Goal: Find specific page/section: Find specific page/section

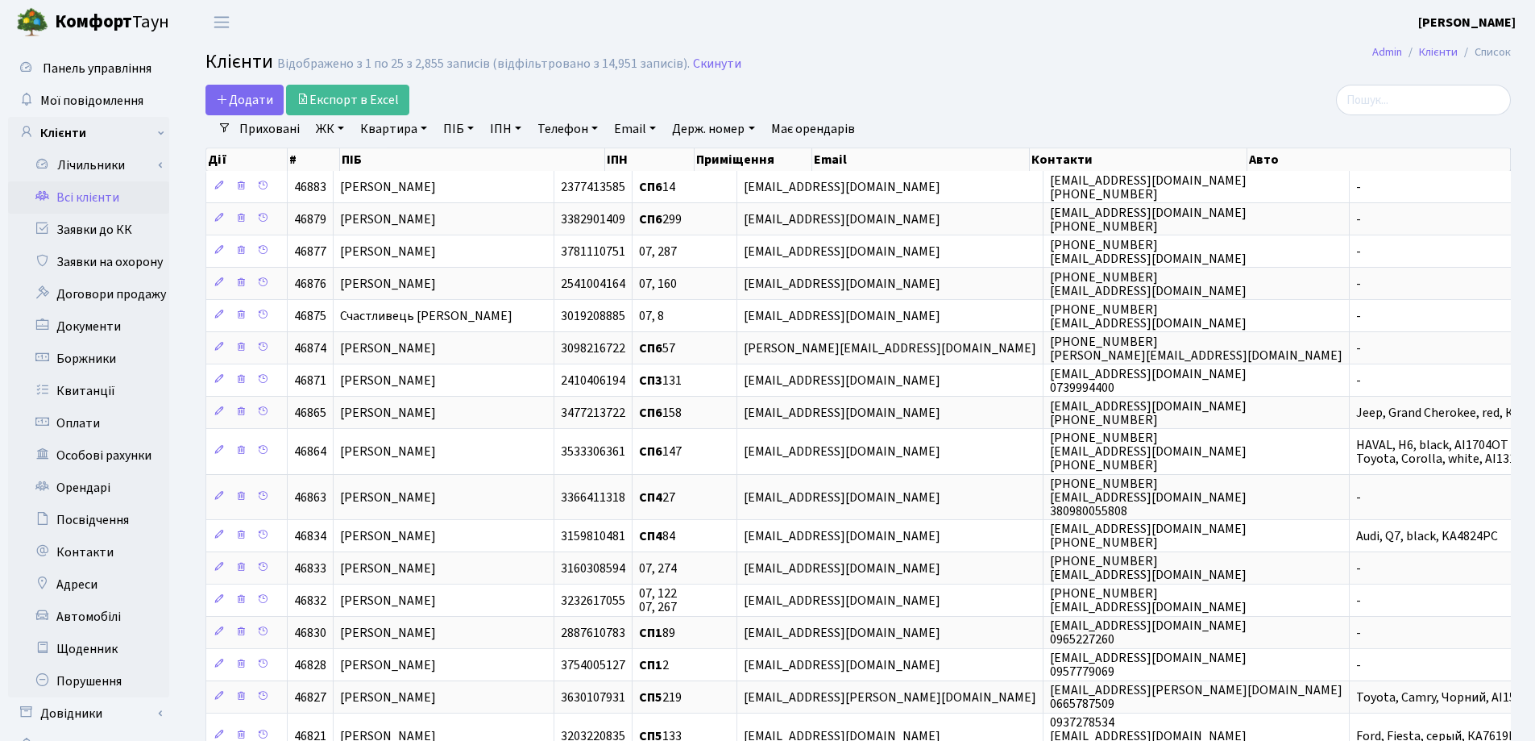
select select "25"
click at [81, 221] on link "Заявки до КК" at bounding box center [88, 230] width 161 height 32
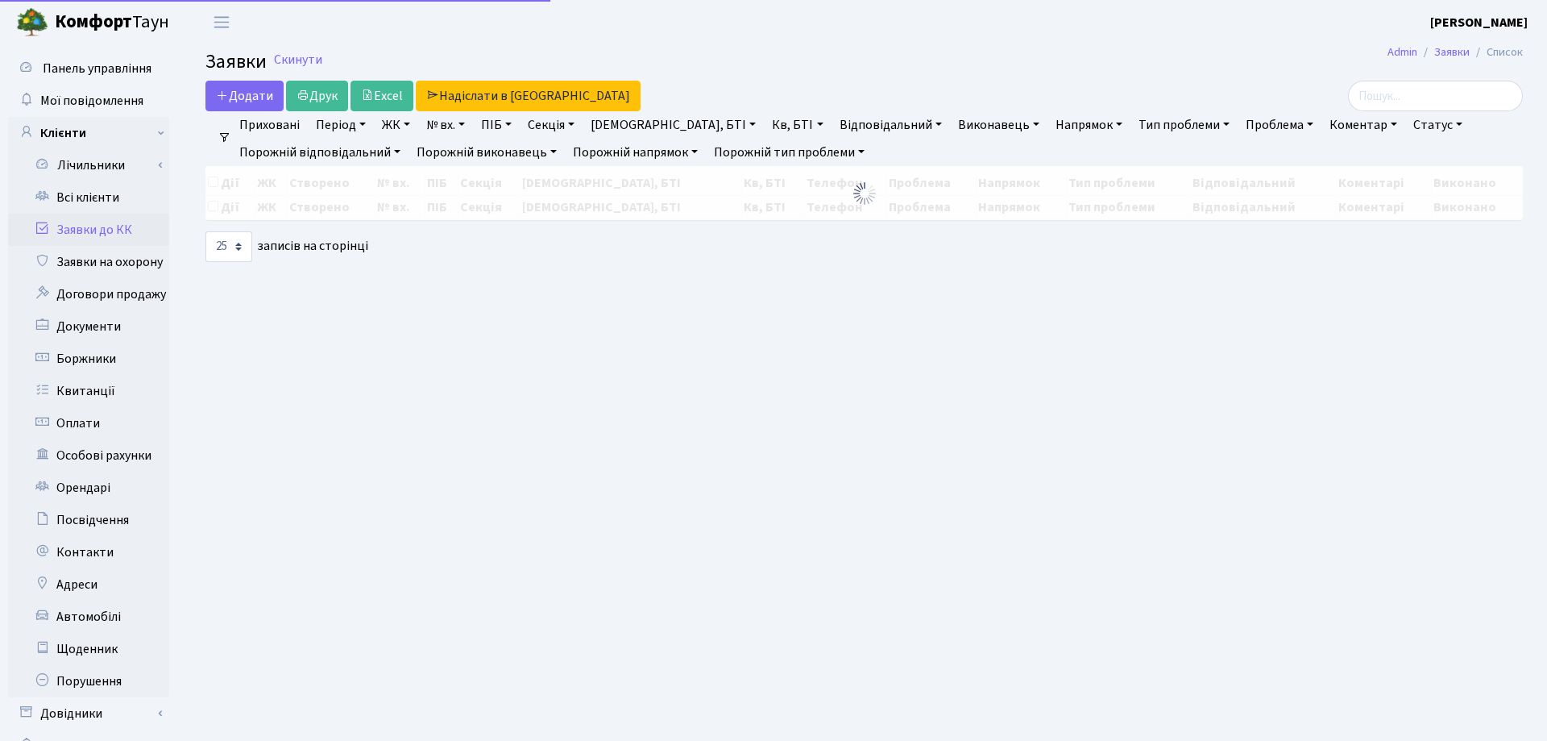
select select "25"
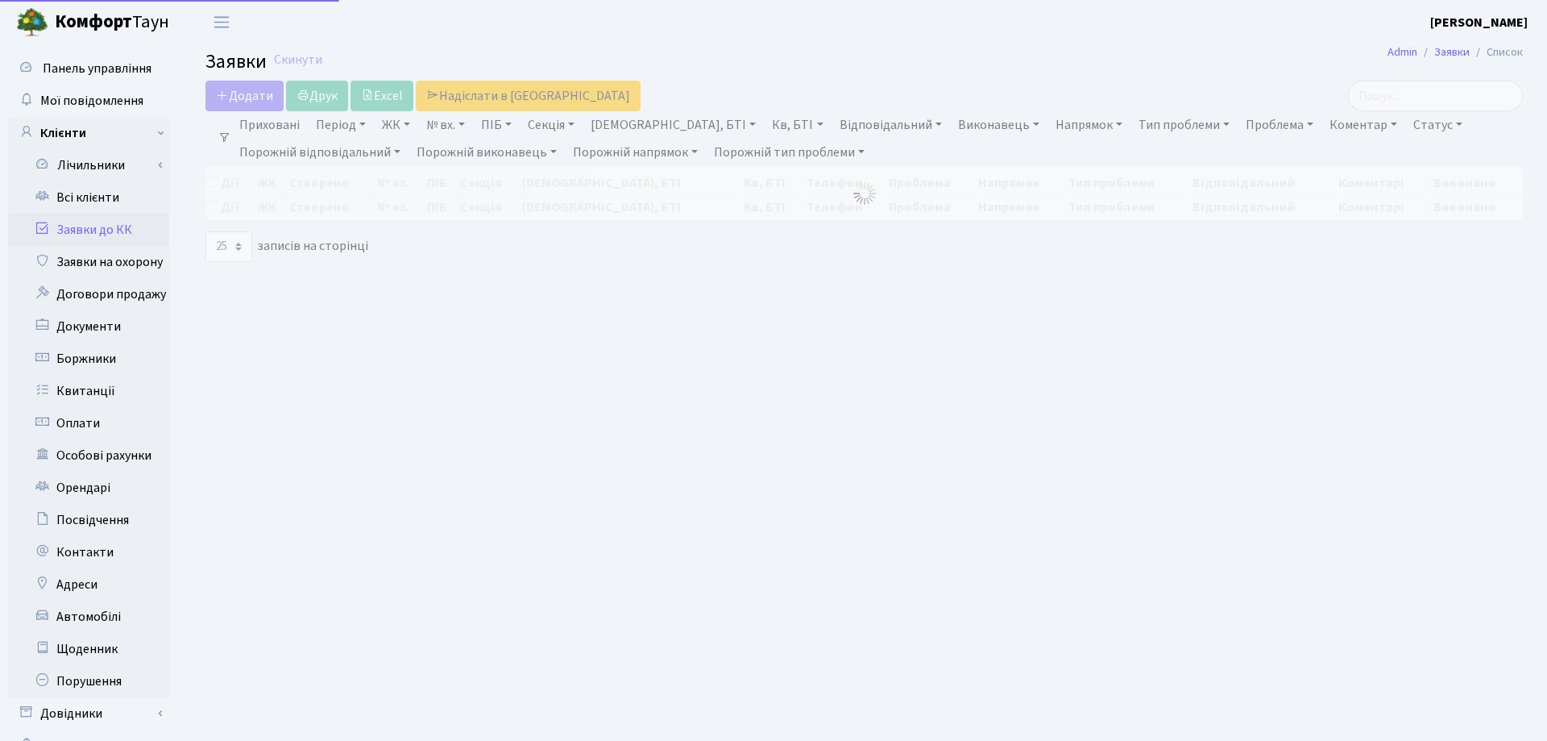
select select "25"
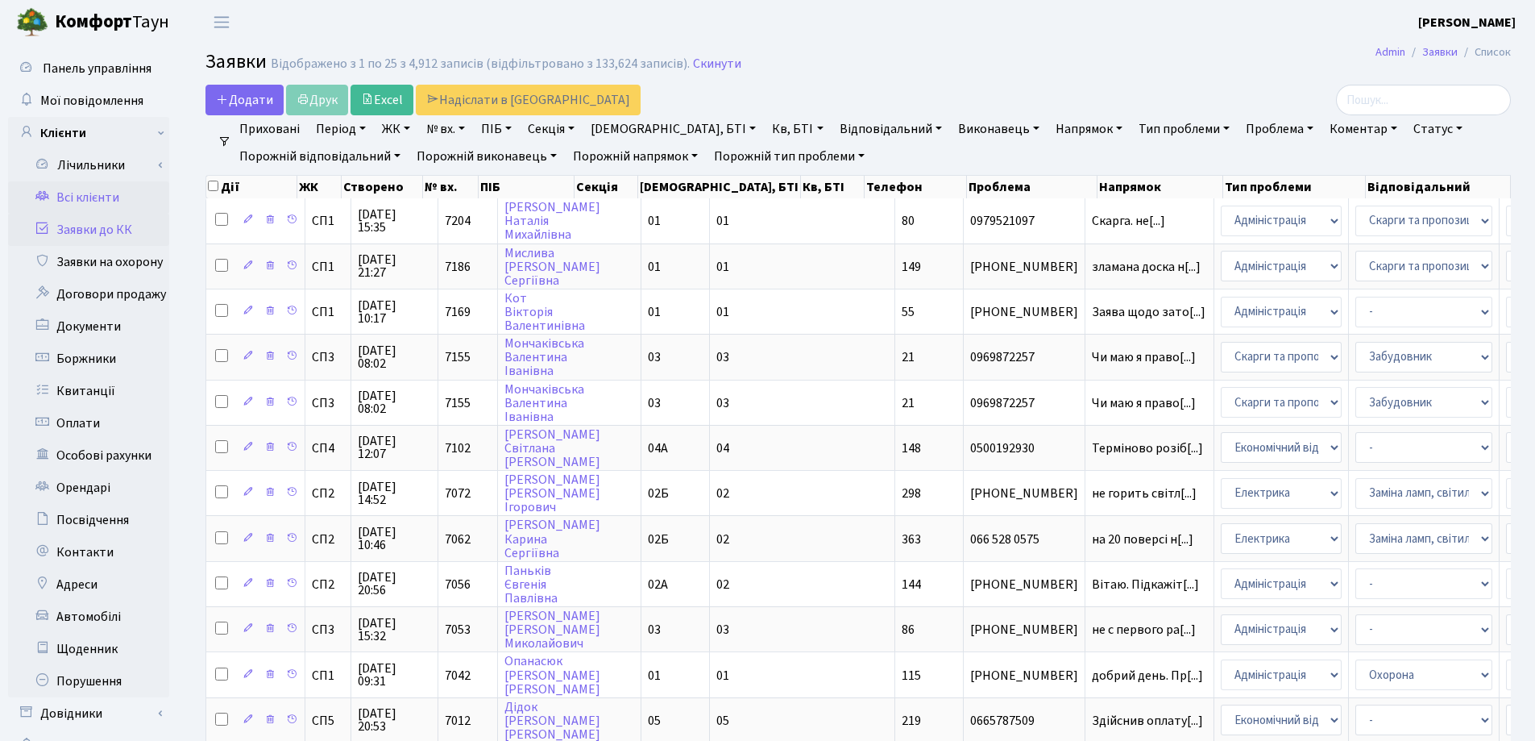
click at [98, 197] on link "Всі клієнти" at bounding box center [88, 197] width 161 height 32
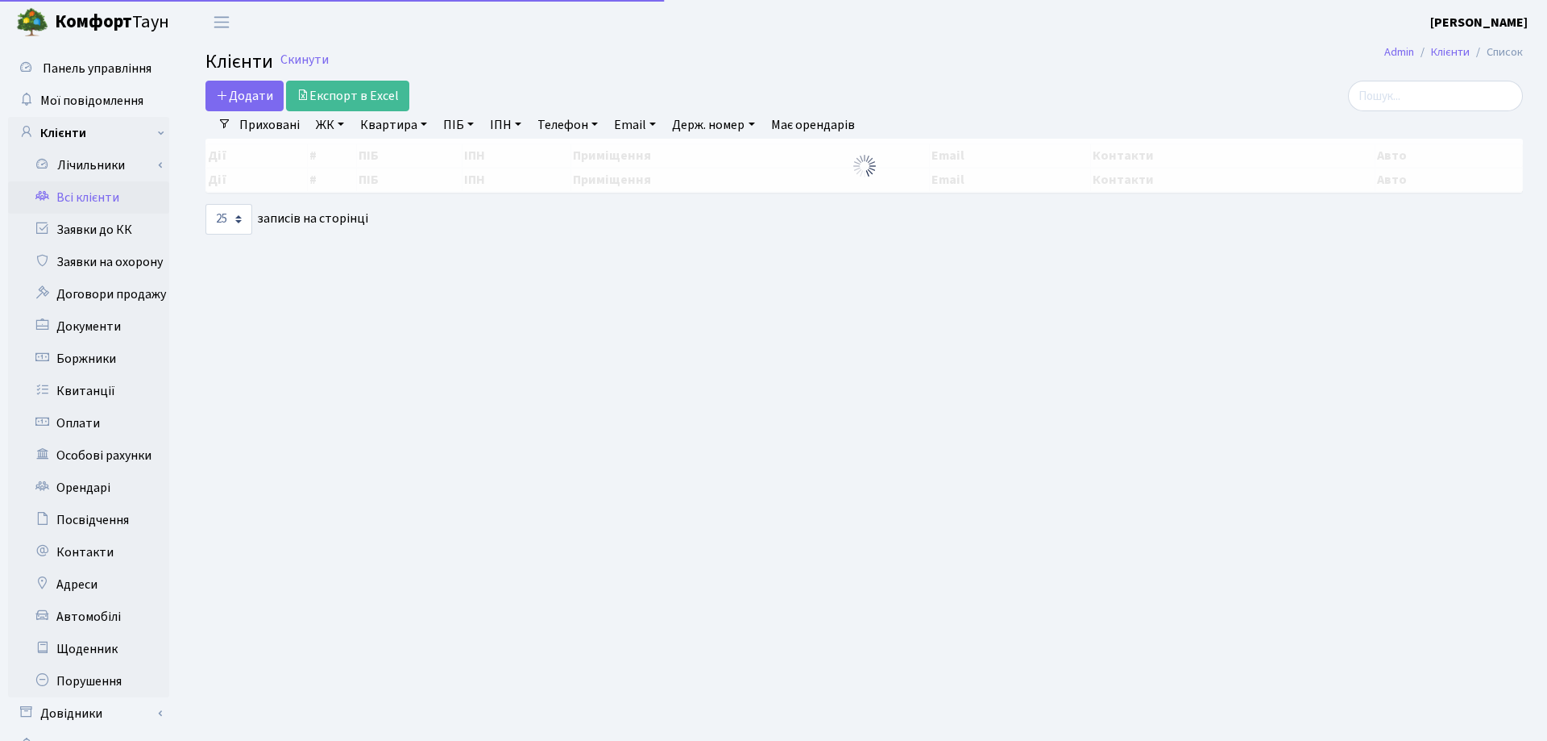
select select "25"
